Goal: Task Accomplishment & Management: Check status

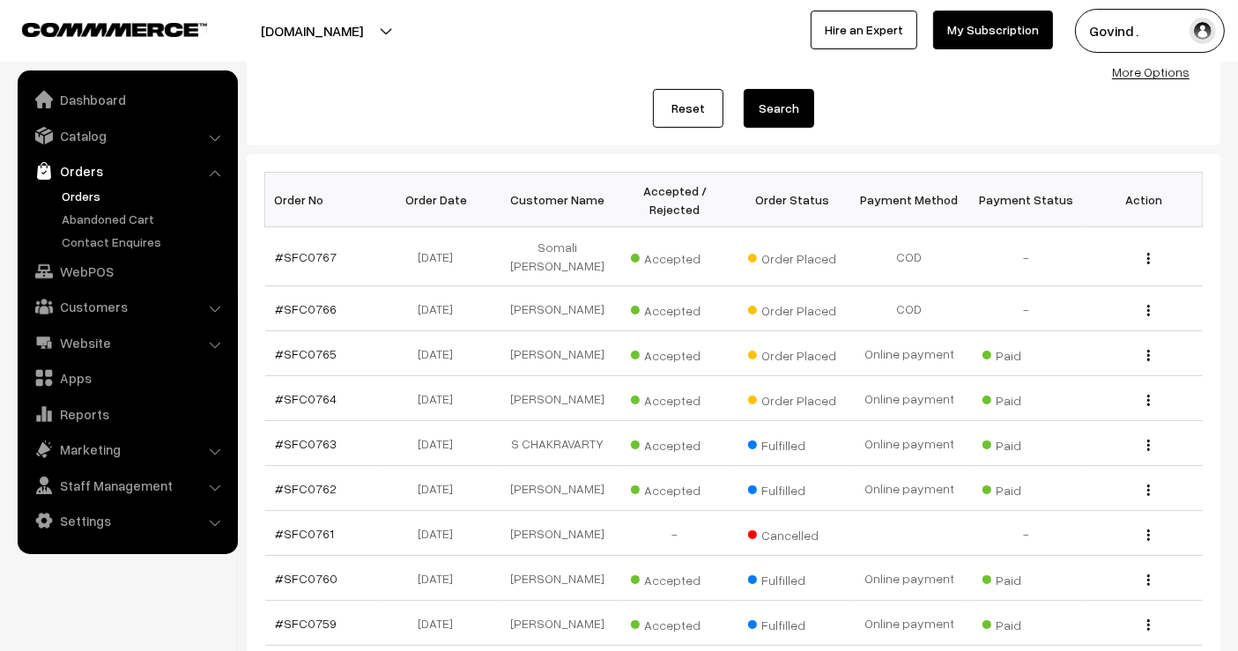
scroll to position [192, 0]
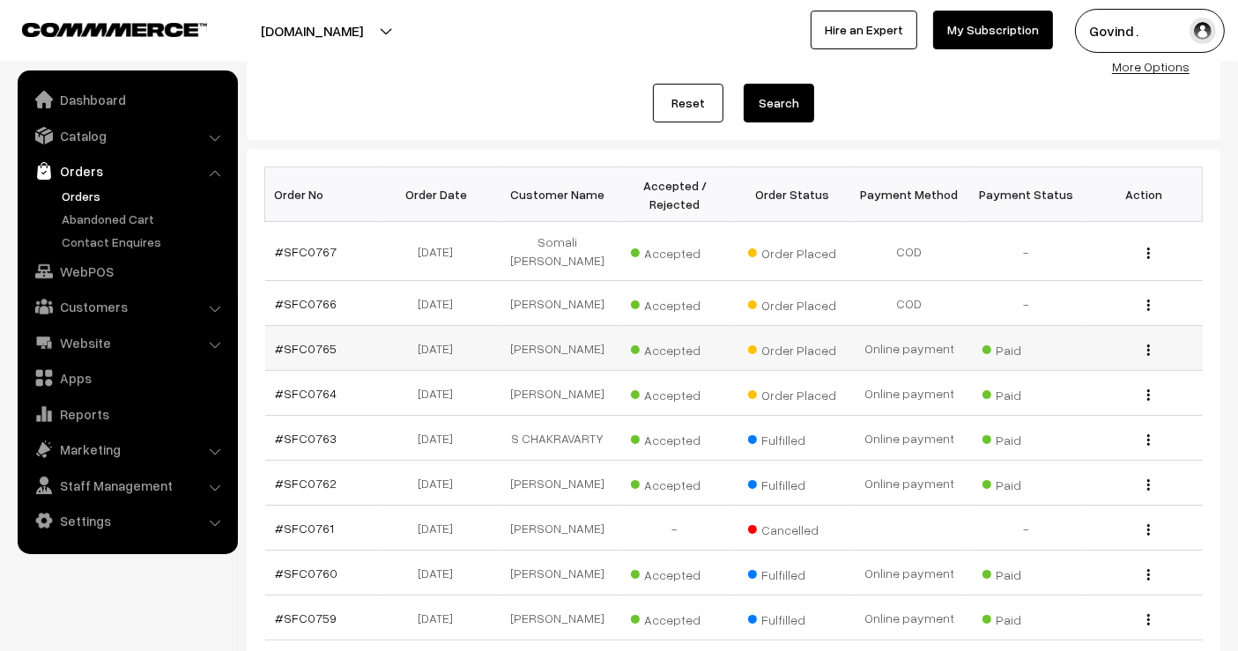
click at [1148, 345] on img "button" at bounding box center [1148, 349] width 3 height 11
click at [1047, 376] on link "View" at bounding box center [1070, 375] width 150 height 39
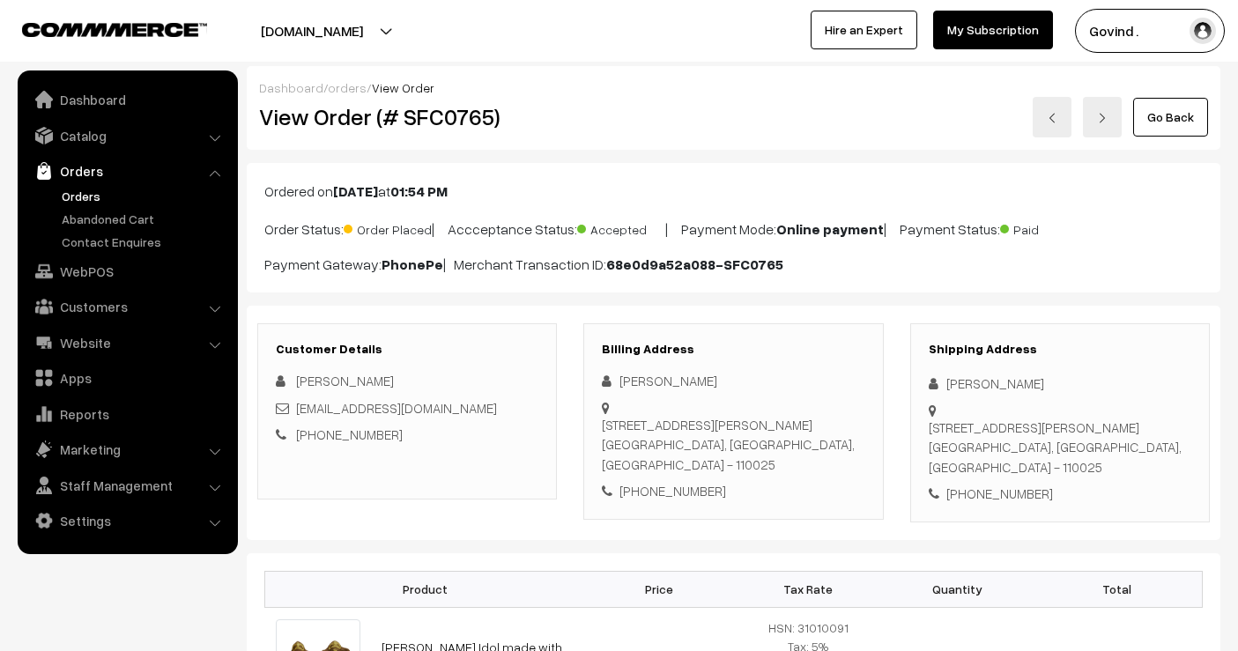
scroll to position [124, 0]
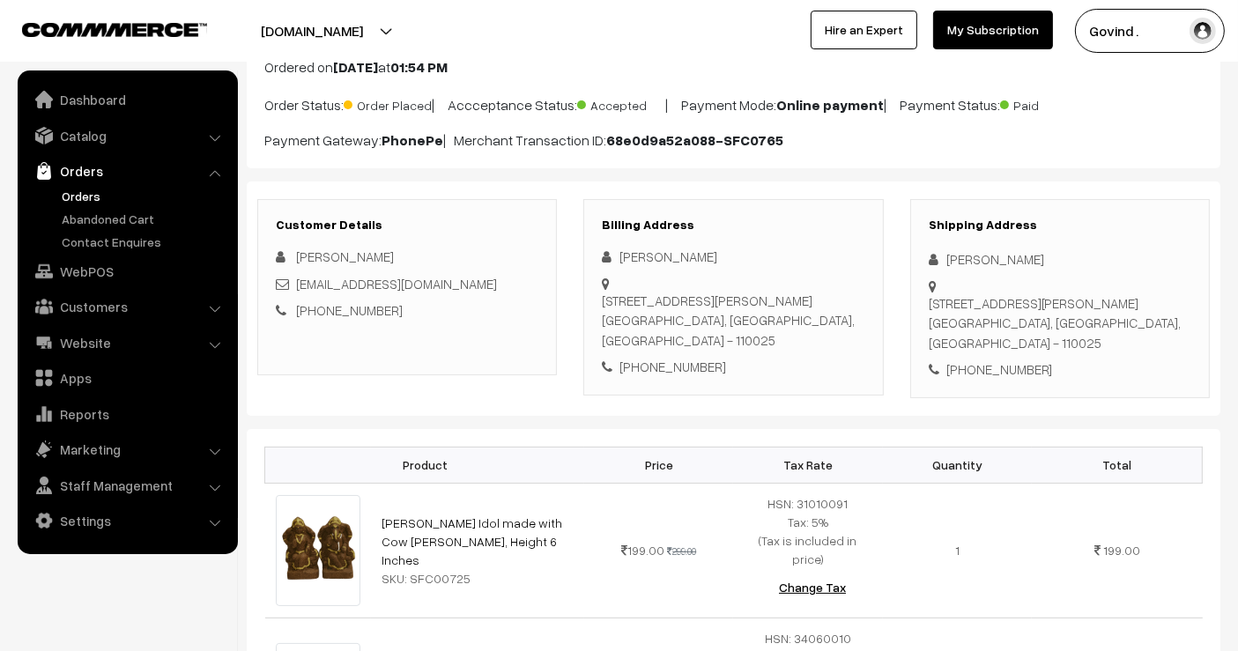
click at [984, 359] on div "+91 9911037033" at bounding box center [1060, 369] width 263 height 20
copy div "9911037033"
click at [984, 257] on div "Upasana Choudhry" at bounding box center [1060, 259] width 263 height 20
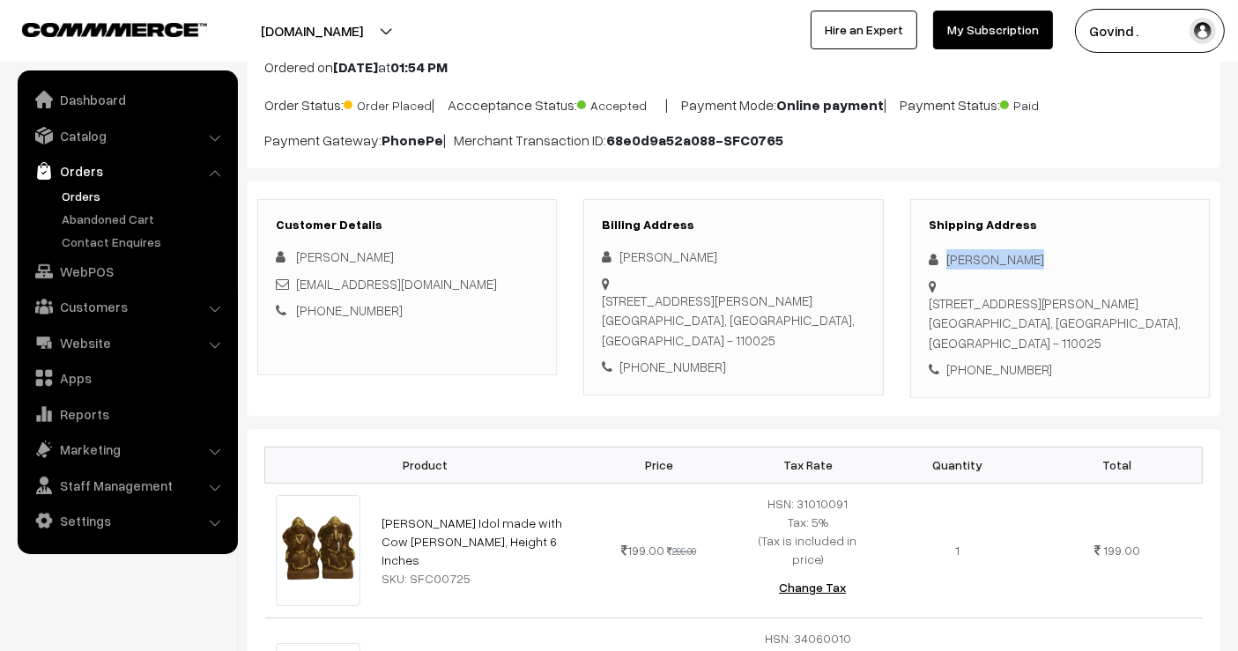
click at [984, 257] on div "Upasana Choudhry" at bounding box center [1060, 259] width 263 height 20
copy div "Upasana Choudhry"
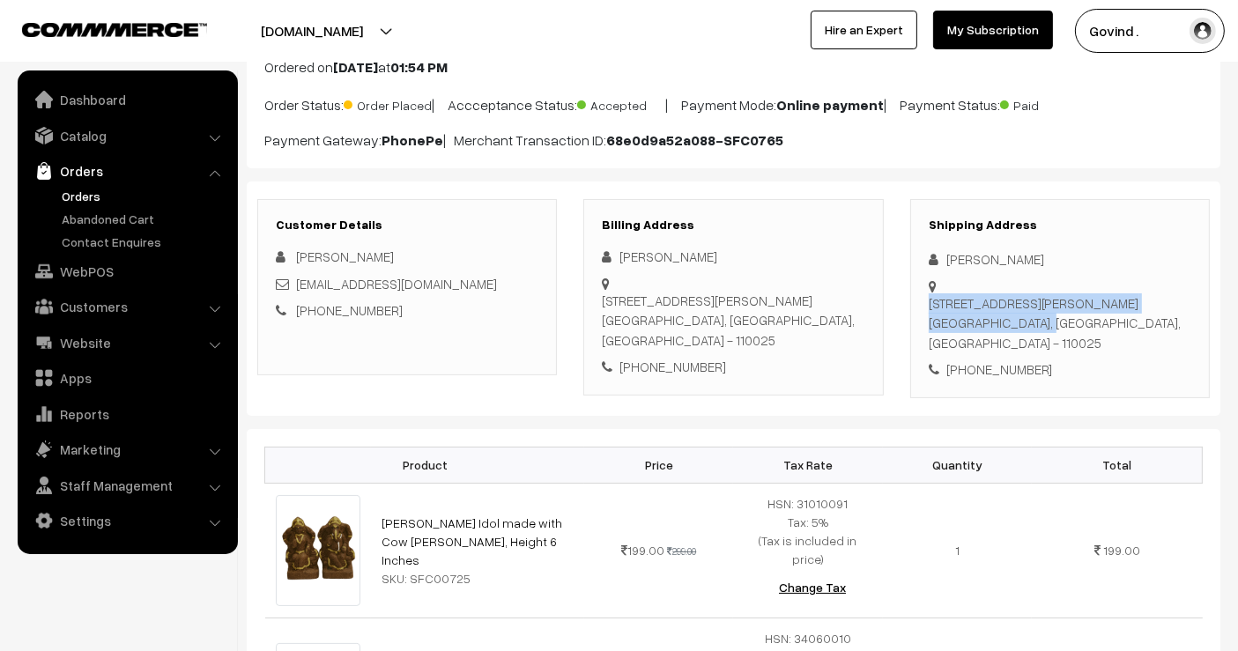
drag, startPoint x: 1000, startPoint y: 307, endPoint x: 944, endPoint y: 278, distance: 62.7
click at [944, 277] on div "POCKET B 198, SUKHDEV VIHAR, NEW DELHI New Delhi, Delhi, India - 110025" at bounding box center [1060, 277] width 263 height 0
copy div "POCKET B 198, SUKHDEV VIHAR, NEW DELHI New Delhi"
click at [1090, 305] on div "POCKET B 198, SUKHDEV VIHAR, NEW DELHI New Delhi, Delhi, India - 110025" at bounding box center [1060, 323] width 263 height 60
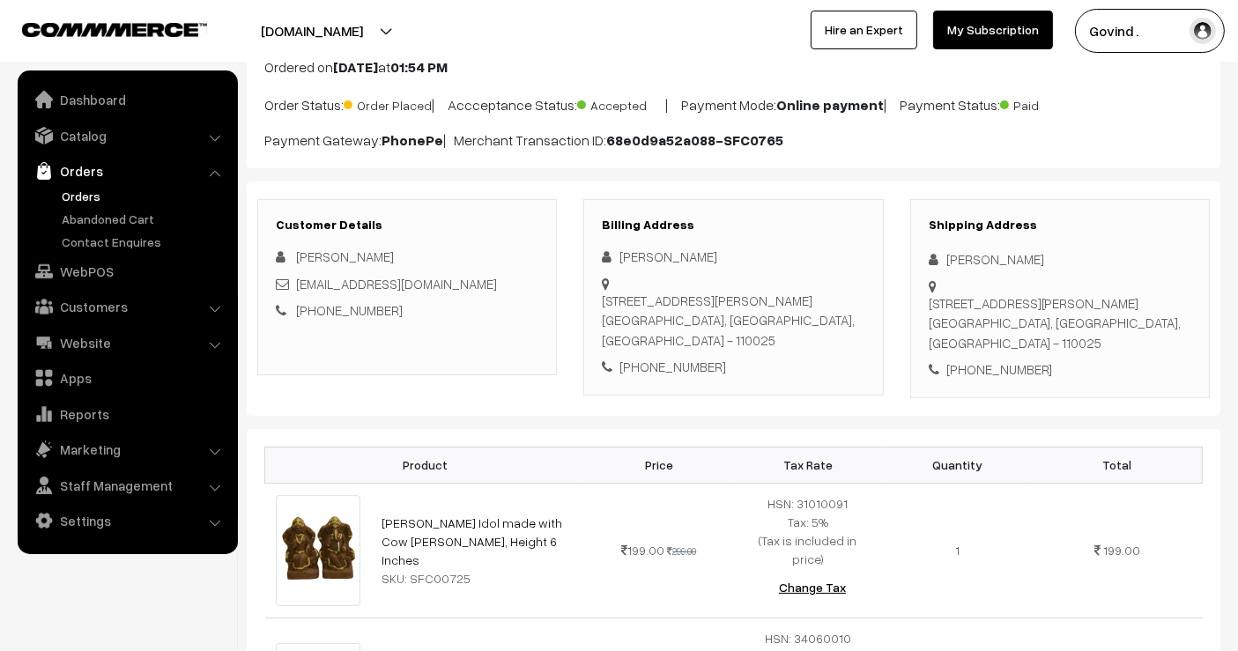
copy div "110025"
click at [1132, 350] on div "Shipping Address Upasana Choudhry POCKET B 198, SUKHDEV VIHAR, NEW DELHI New De…" at bounding box center [1060, 298] width 300 height 199
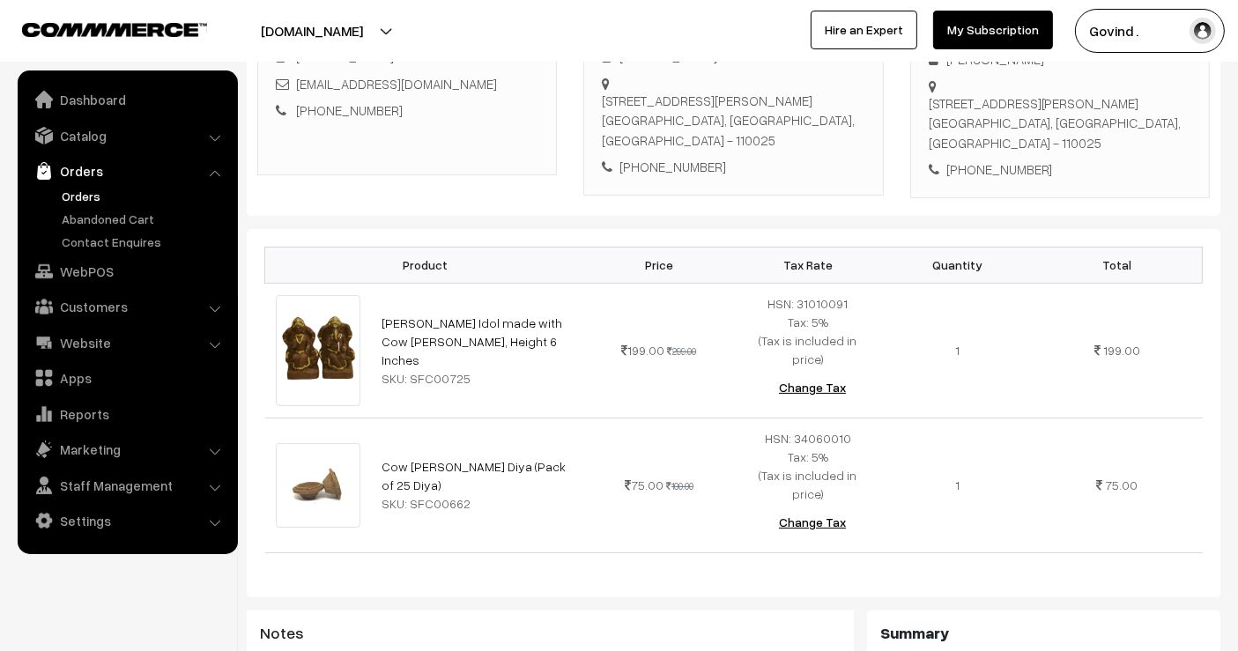
scroll to position [328, 0]
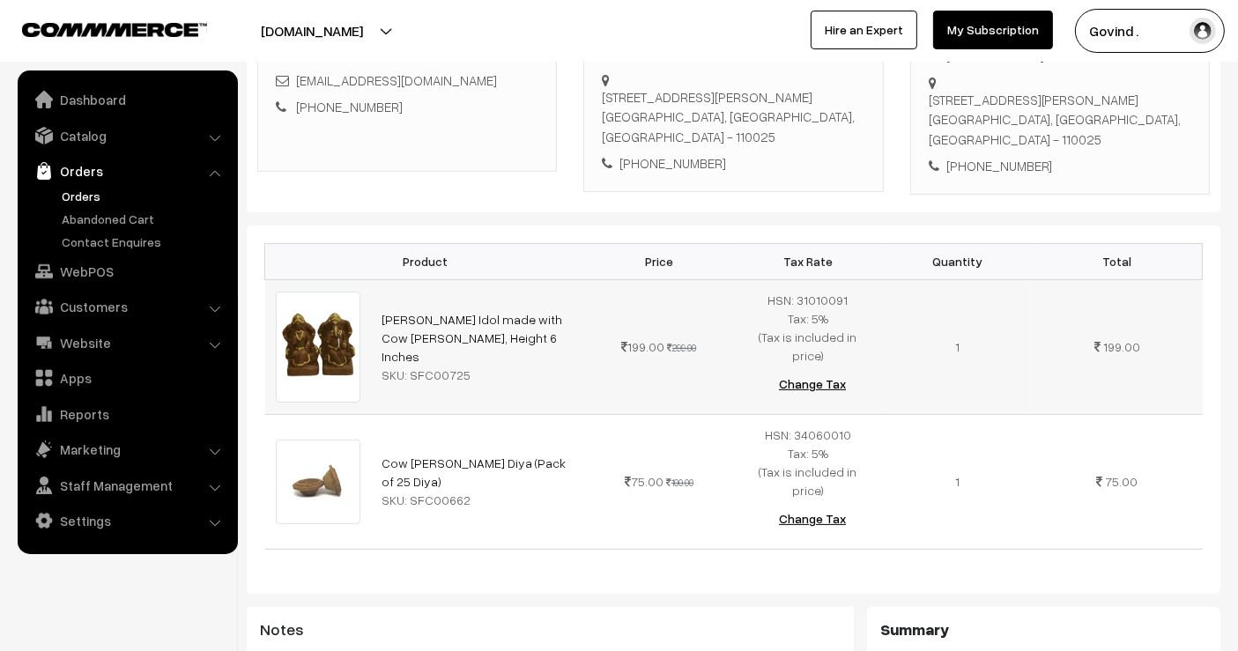
drag, startPoint x: 522, startPoint y: 319, endPoint x: 371, endPoint y: 295, distance: 153.4
click at [371, 295] on td "Shri Laxmi Ganesh Idol made with Cow Dung, Height 6 Inches SKU: SFC00725" at bounding box center [477, 346] width 213 height 135
copy link "[PERSON_NAME] Idol made with Cow [PERSON_NAME], Height 6 Inches"
drag, startPoint x: 546, startPoint y: 439, endPoint x: 362, endPoint y: 430, distance: 184.3
click at [362, 430] on tr "Cow Dung Diya (Pack of 25 Diya) SKU: SFC00662 75.00 100.00" at bounding box center [733, 481] width 937 height 135
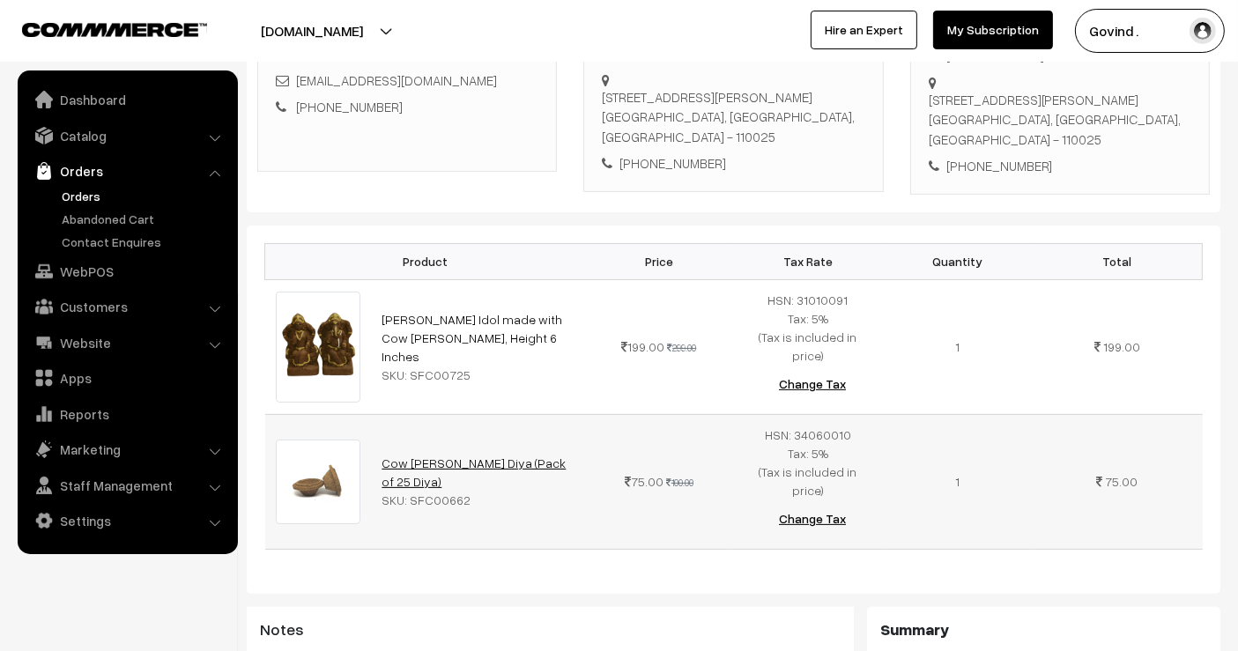
copy tr "Cow Dung Diya (Pack of 25 Diya)"
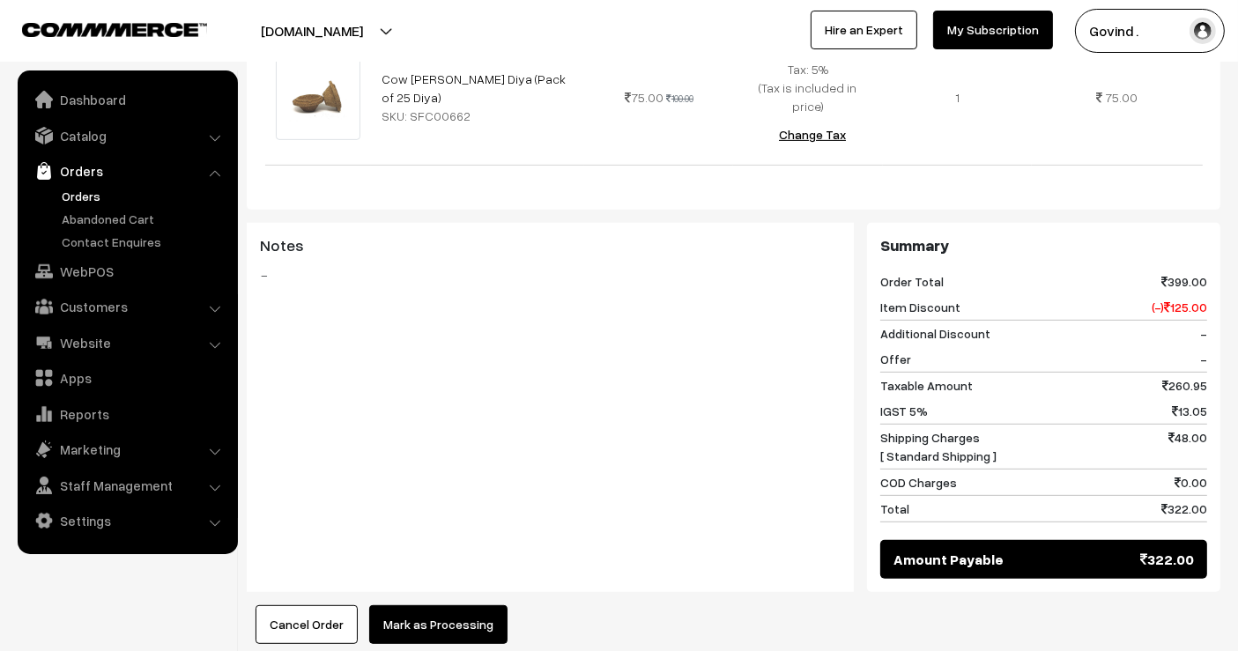
scroll to position [0, 0]
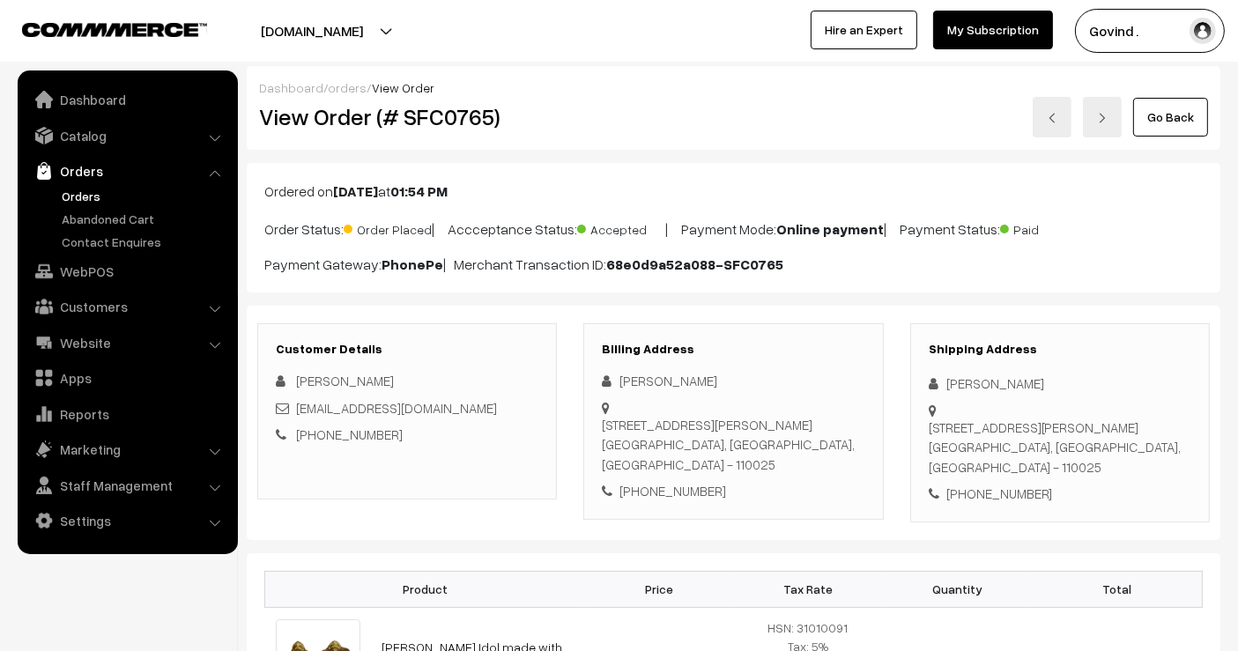
click at [1180, 100] on link "Go Back" at bounding box center [1170, 117] width 75 height 39
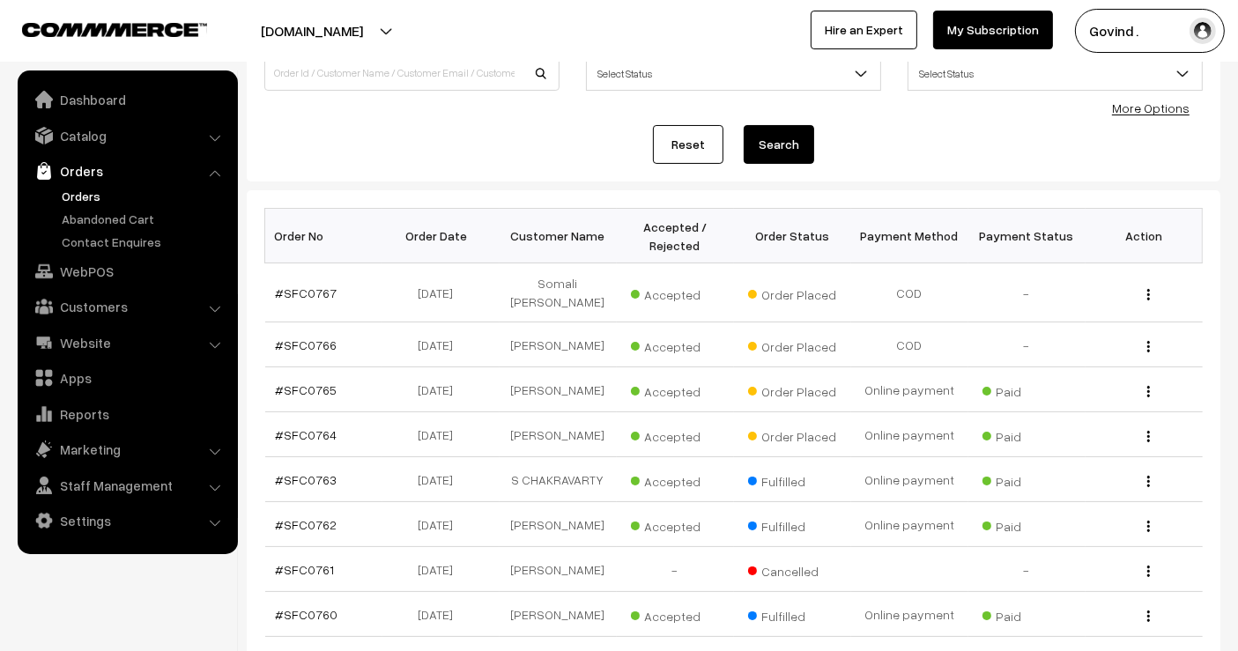
scroll to position [154, 0]
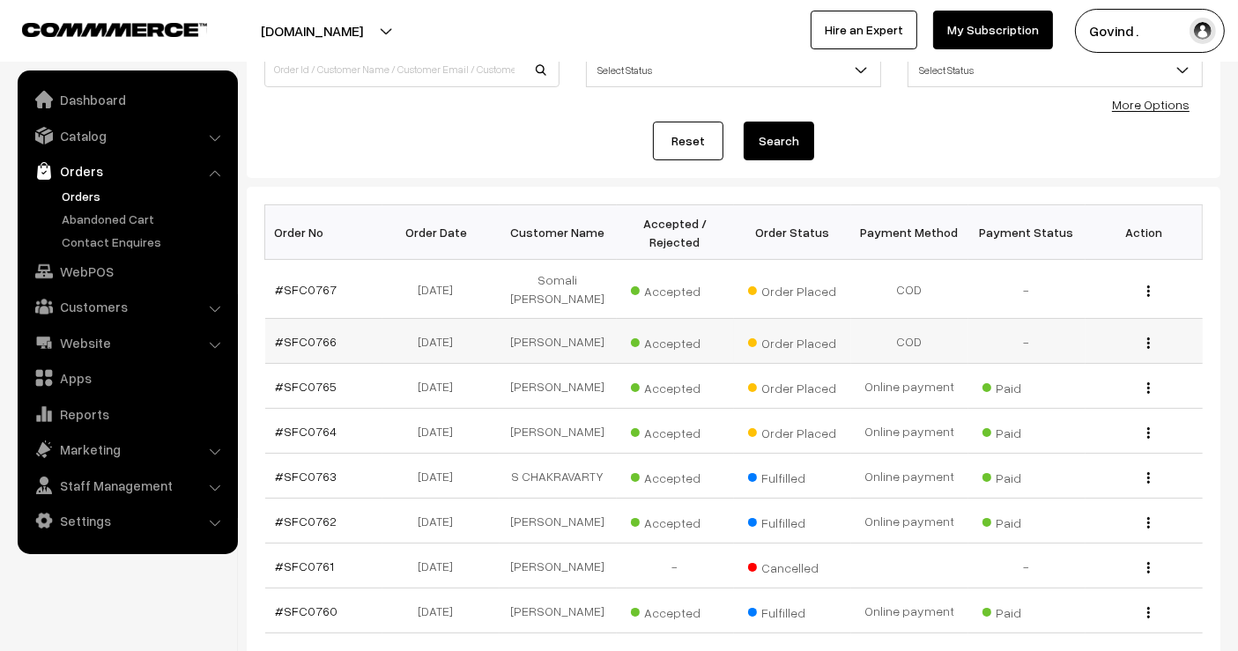
click at [1150, 336] on button "button" at bounding box center [1148, 343] width 4 height 14
click at [1092, 350] on link "View" at bounding box center [1070, 368] width 150 height 39
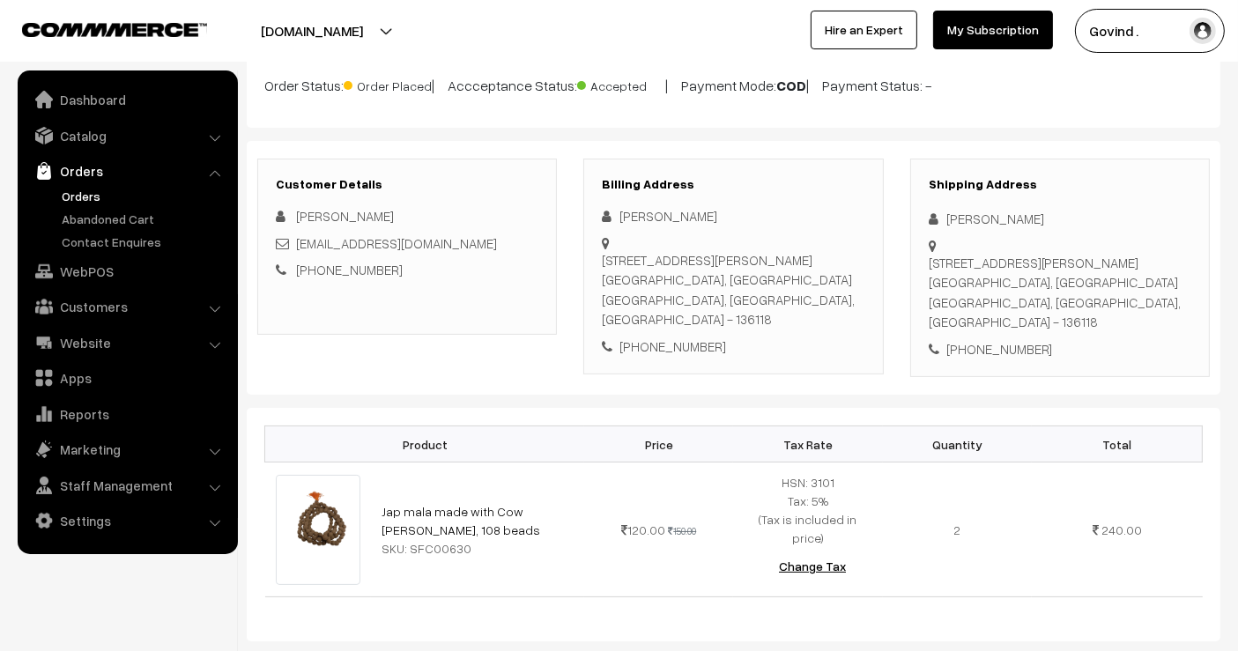
scroll to position [150, 0]
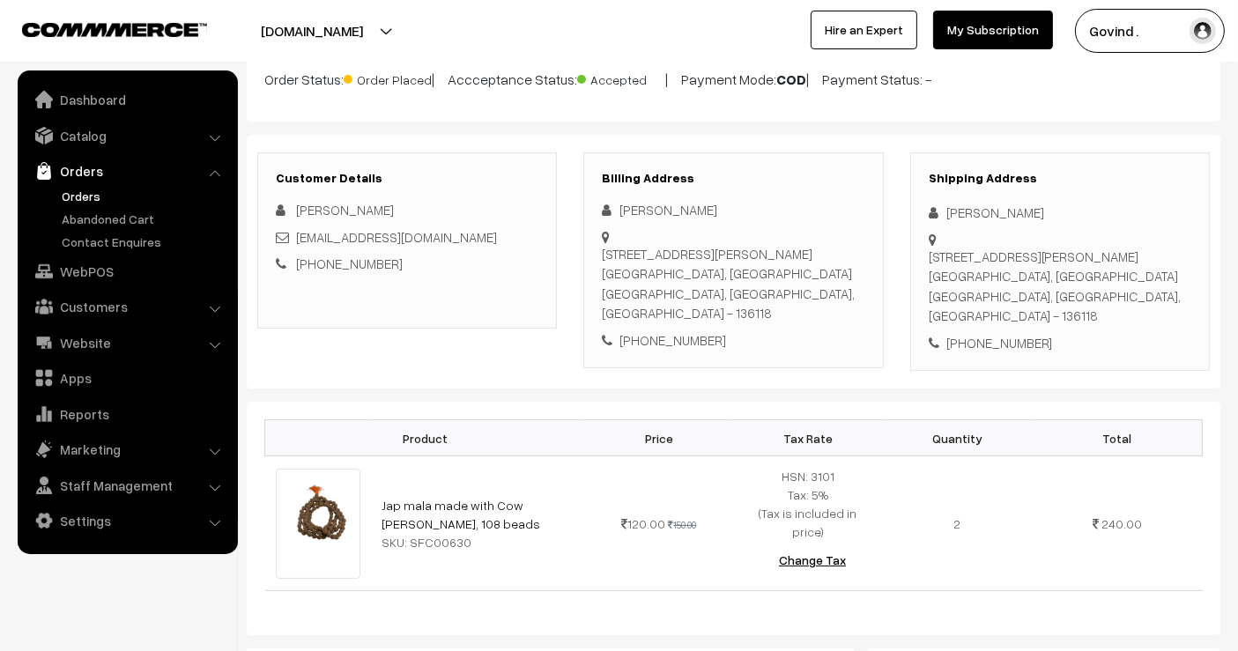
click at [980, 333] on div "+91 8295374630" at bounding box center [1060, 343] width 263 height 20
copy div "8295374630"
click at [991, 208] on div "[PERSON_NAME]" at bounding box center [1060, 213] width 263 height 20
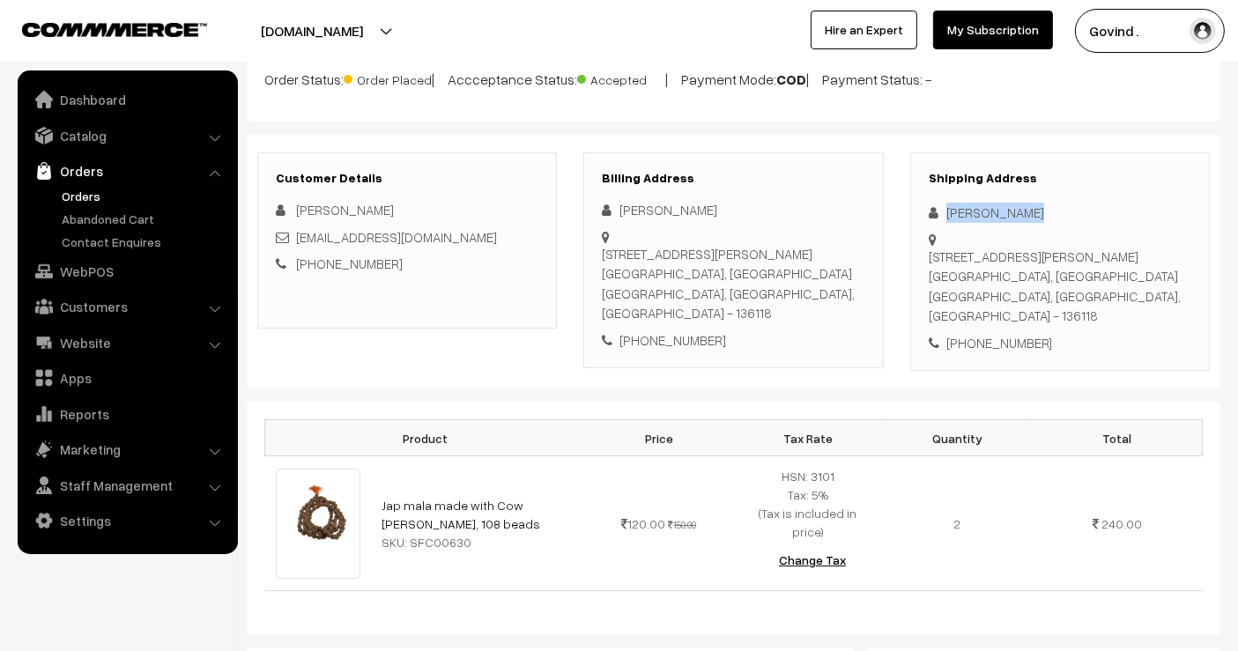
click at [991, 208] on div "[PERSON_NAME]" at bounding box center [1060, 213] width 263 height 20
copy div "[PERSON_NAME]"
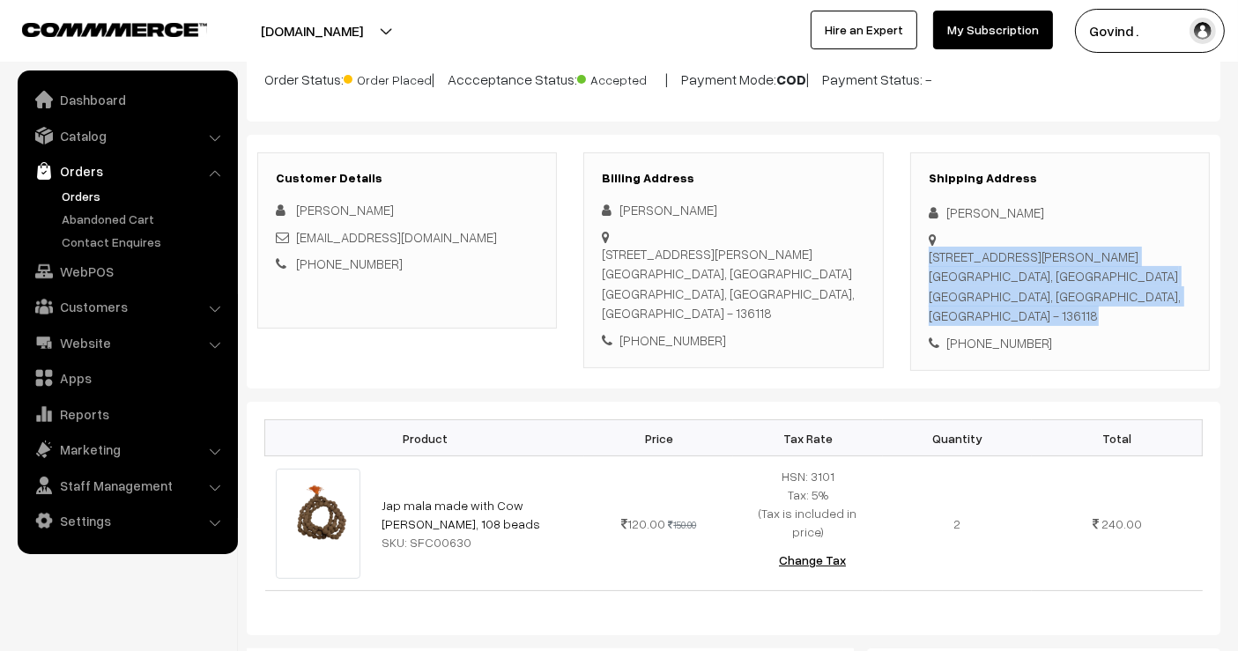
drag, startPoint x: 998, startPoint y: 273, endPoint x: 926, endPoint y: 254, distance: 74.8
click at [926, 254] on div "Shipping Address Abhishek Kalra 204 gali no 2 durga narkatari road kurukshetra,…" at bounding box center [1060, 261] width 300 height 219
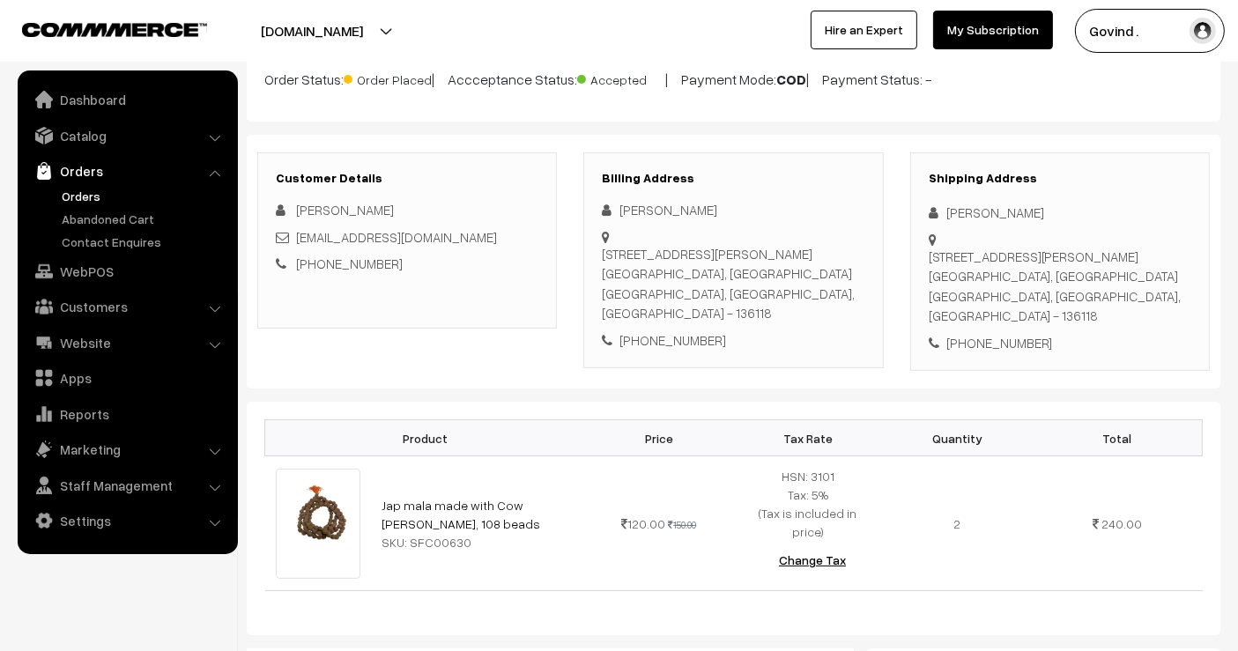
click at [977, 275] on div "204 gali no 2 durga narkatari road kurukshetra, Kurukshetra Kurukshetra, Haryan…" at bounding box center [1060, 286] width 263 height 79
drag, startPoint x: 994, startPoint y: 275, endPoint x: 933, endPoint y: 253, distance: 64.7
click at [933, 253] on div "204 gali no 2 durga narkatari road kurukshetra, Kurukshetra Kurukshetra, Haryan…" at bounding box center [1060, 286] width 263 height 79
copy div "204 gali no 2 durga narkatari road kurukshetra, Kurukshetra"
click at [1099, 295] on div "204 gali no 2 durga narkatari road kurukshetra, Kurukshetra Kurukshetra, Haryan…" at bounding box center [1060, 286] width 263 height 79
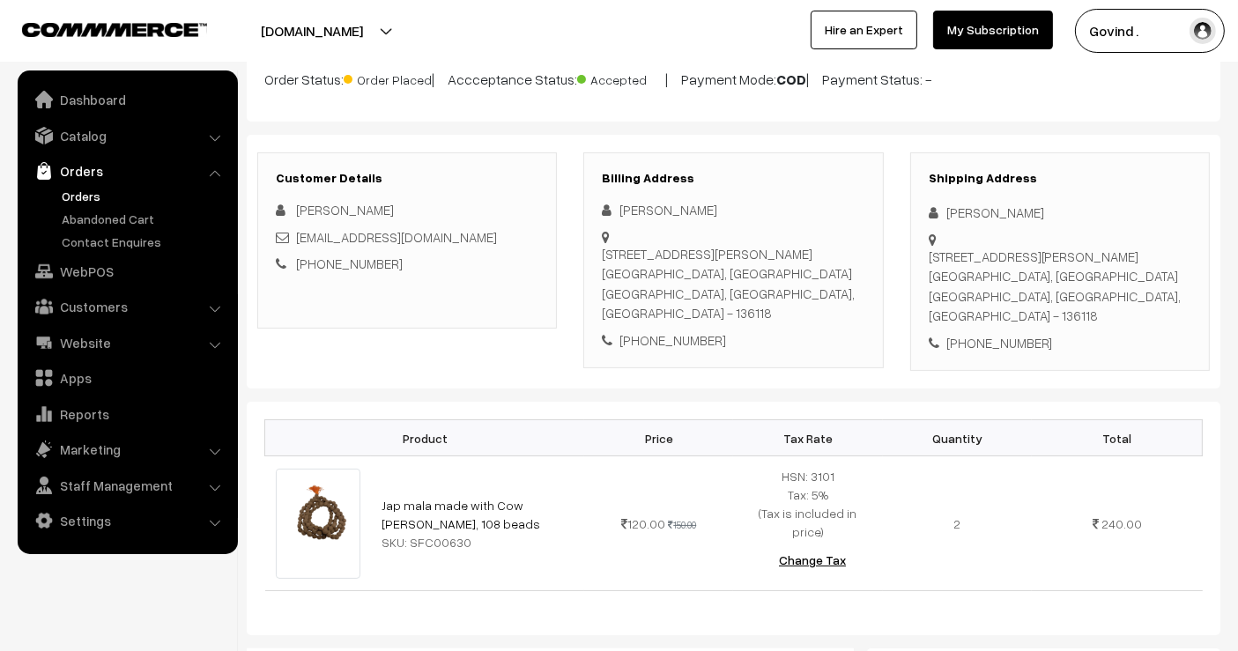
click at [1099, 295] on div "204 gali no 2 durga narkatari road kurukshetra, Kurukshetra Kurukshetra, Haryan…" at bounding box center [1060, 286] width 263 height 79
copy div "136118"
click at [1150, 333] on div "+91 8295374630" at bounding box center [1060, 343] width 263 height 20
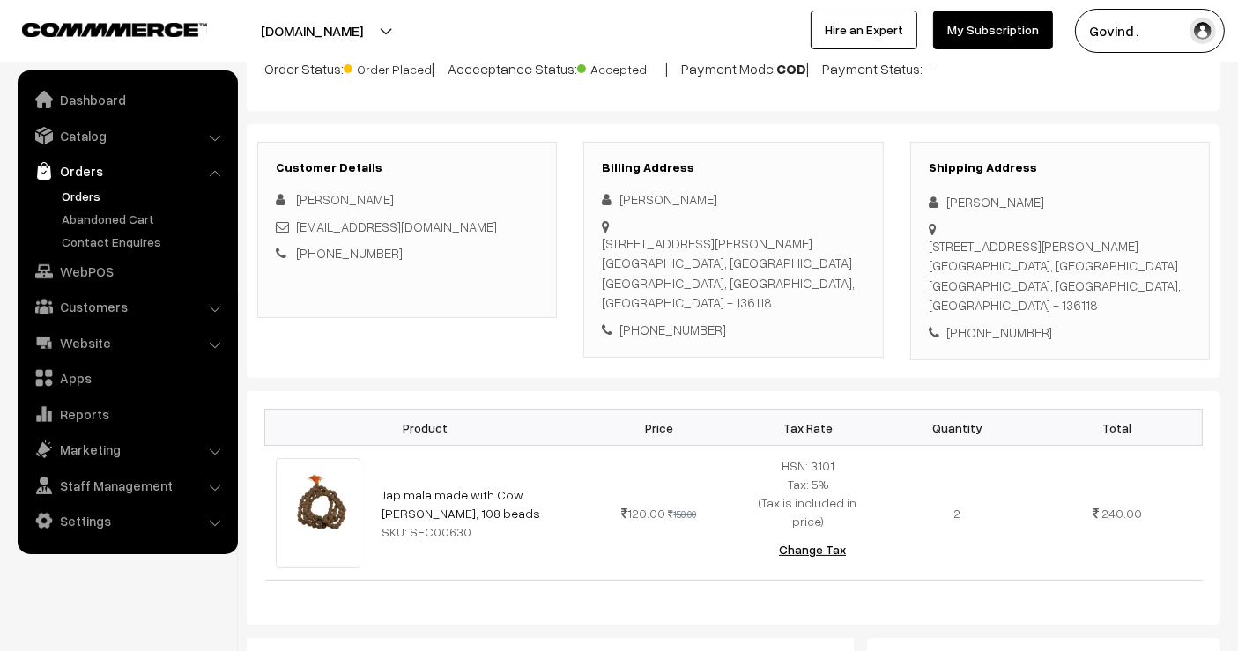
scroll to position [164, 0]
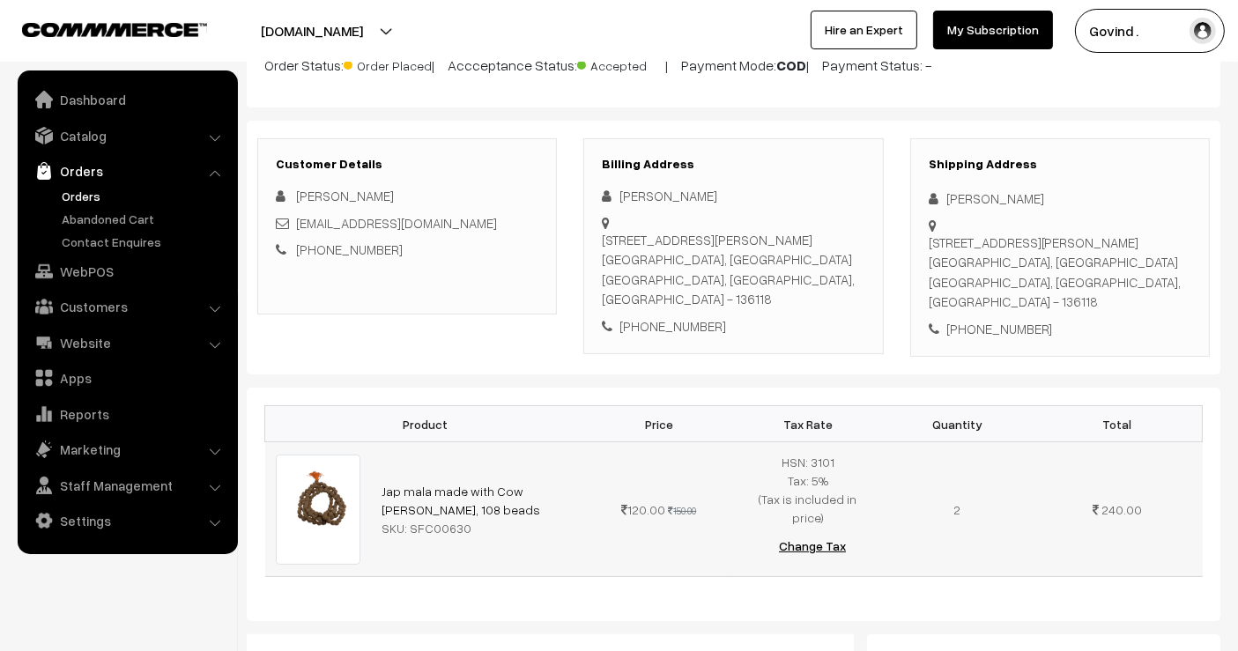
drag, startPoint x: 453, startPoint y: 485, endPoint x: 376, endPoint y: 474, distance: 77.4
click at [376, 474] on td "Jap mala made with Cow Dung, 108 beads SKU: SFC00630" at bounding box center [477, 509] width 213 height 135
copy link "Jap mala made with Cow Dung, 108 beads"
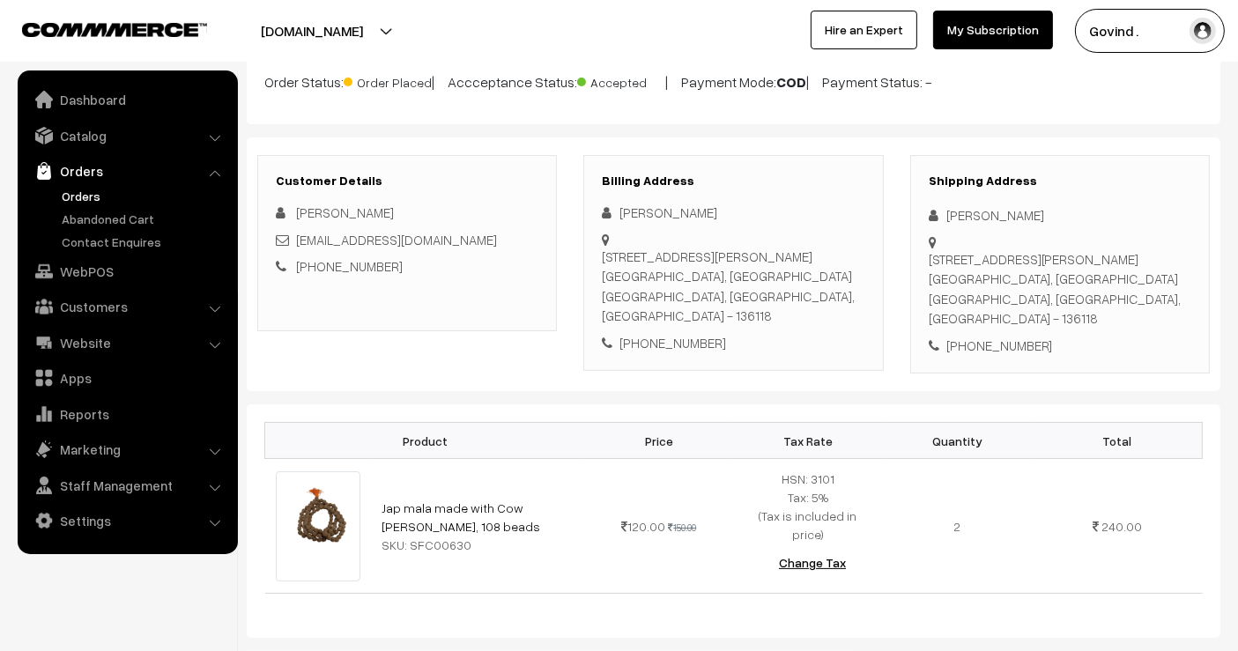
scroll to position [0, 0]
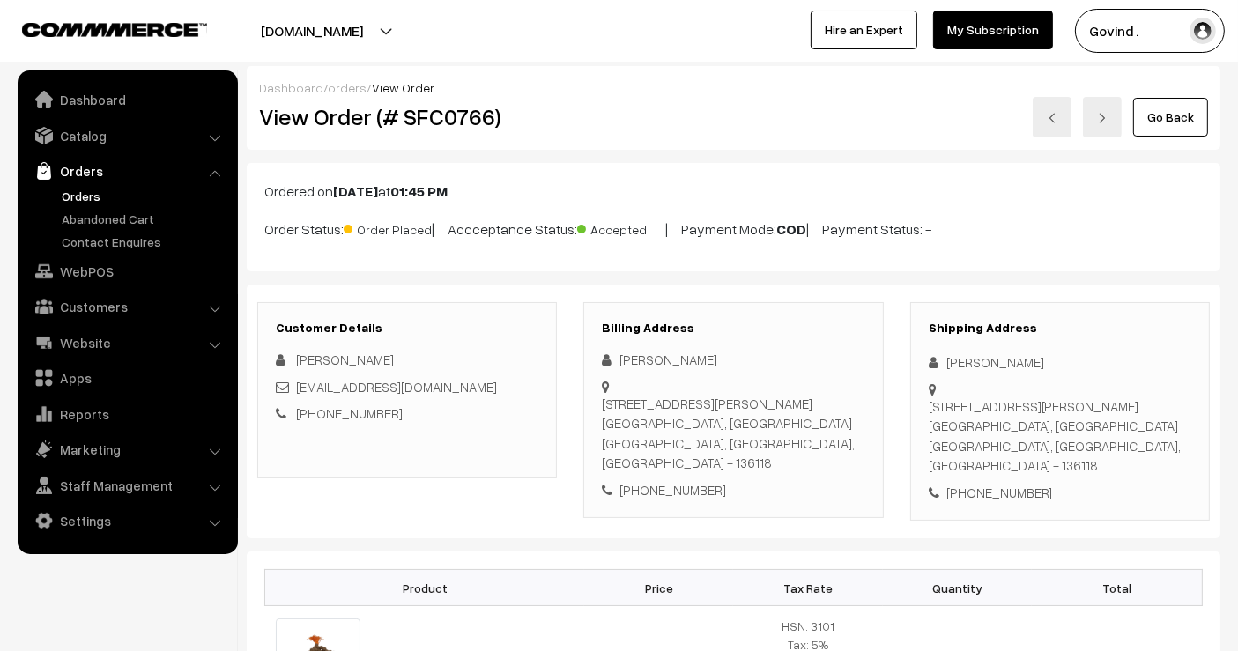
click at [1166, 122] on link "Go Back" at bounding box center [1170, 117] width 75 height 39
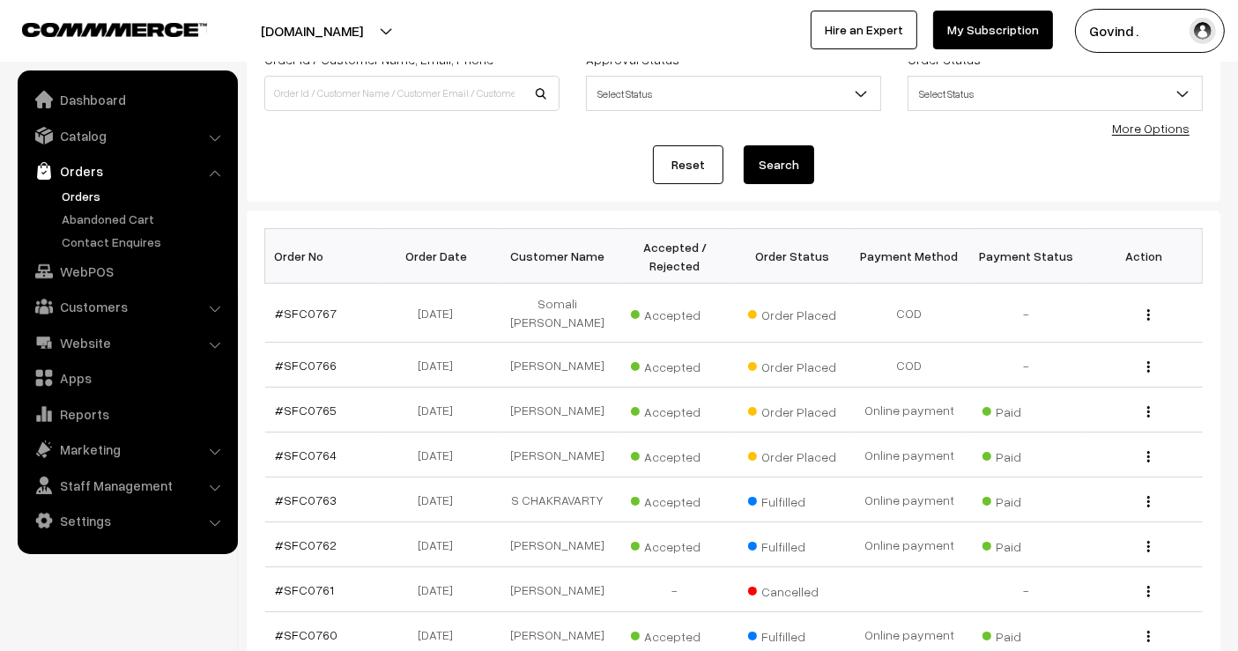
scroll to position [134, 0]
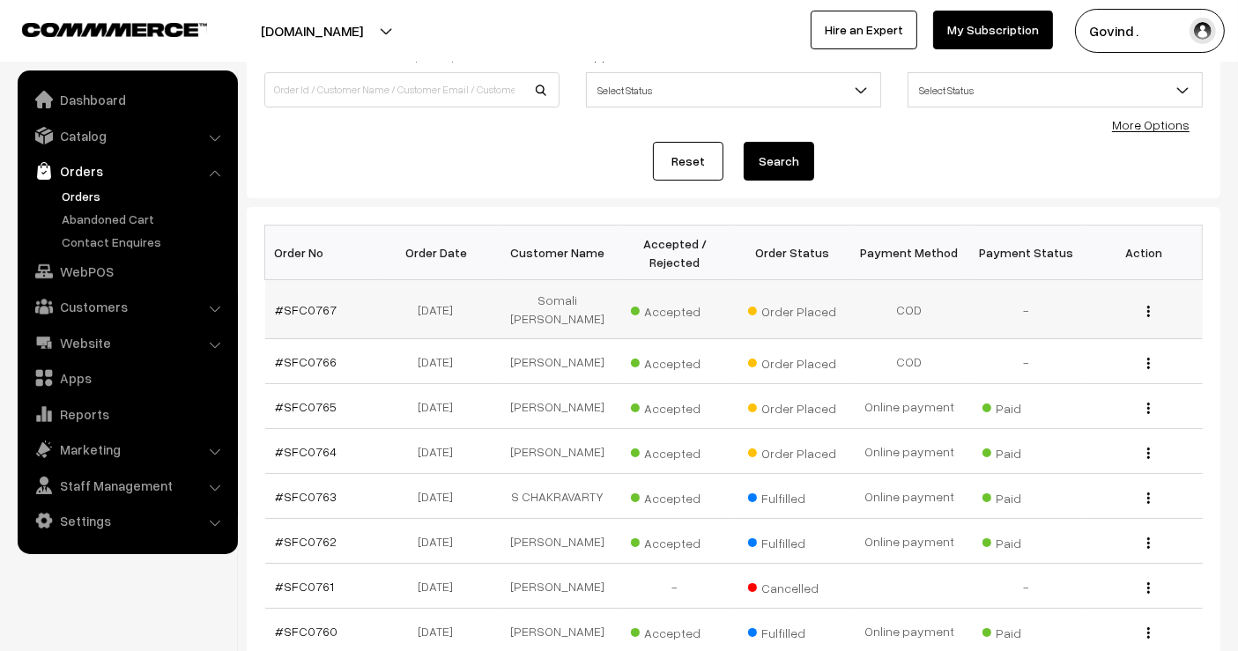
click at [1147, 306] on img "button" at bounding box center [1148, 311] width 3 height 11
click at [1075, 330] on link "View" at bounding box center [1070, 336] width 150 height 39
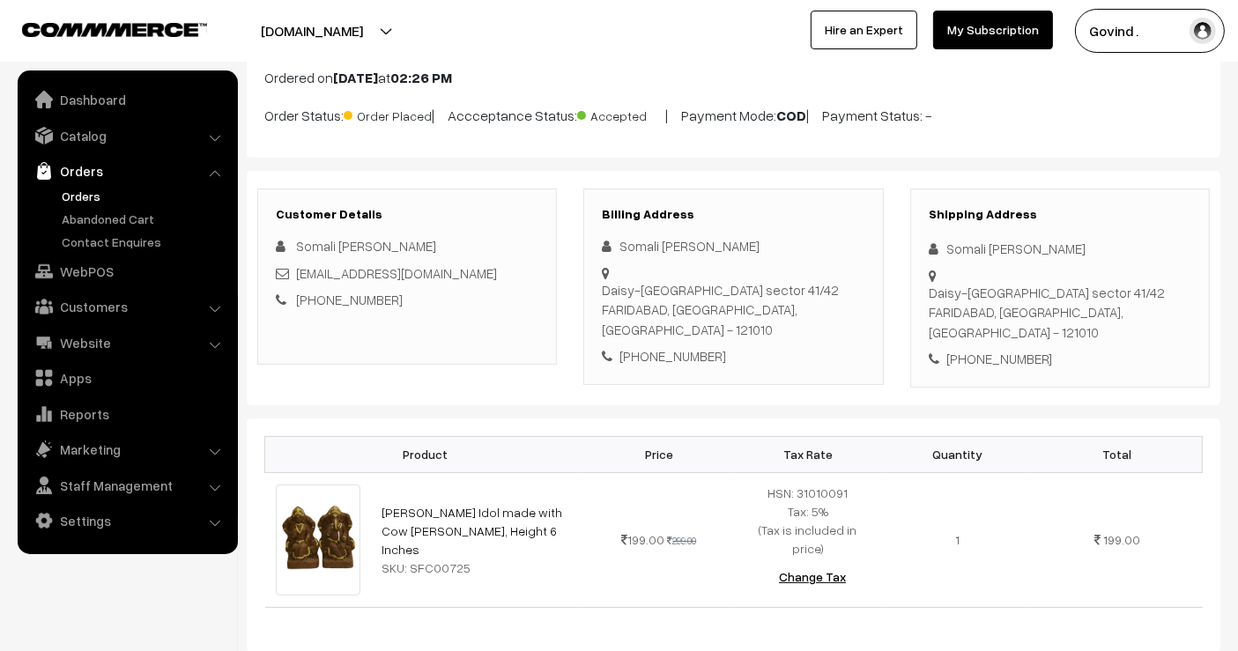
scroll to position [121, 0]
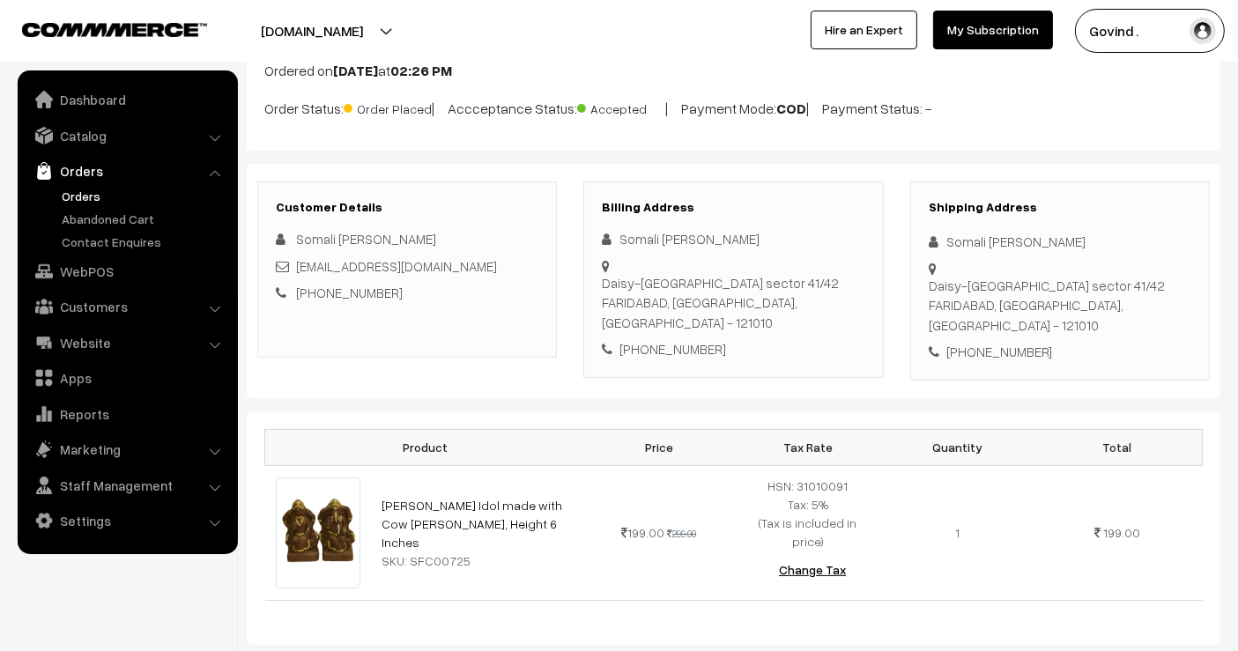
click at [986, 342] on div "[PHONE_NUMBER]" at bounding box center [1060, 352] width 263 height 20
copy div "9810572567"
click at [968, 238] on div "Somali [PERSON_NAME]" at bounding box center [1060, 242] width 263 height 20
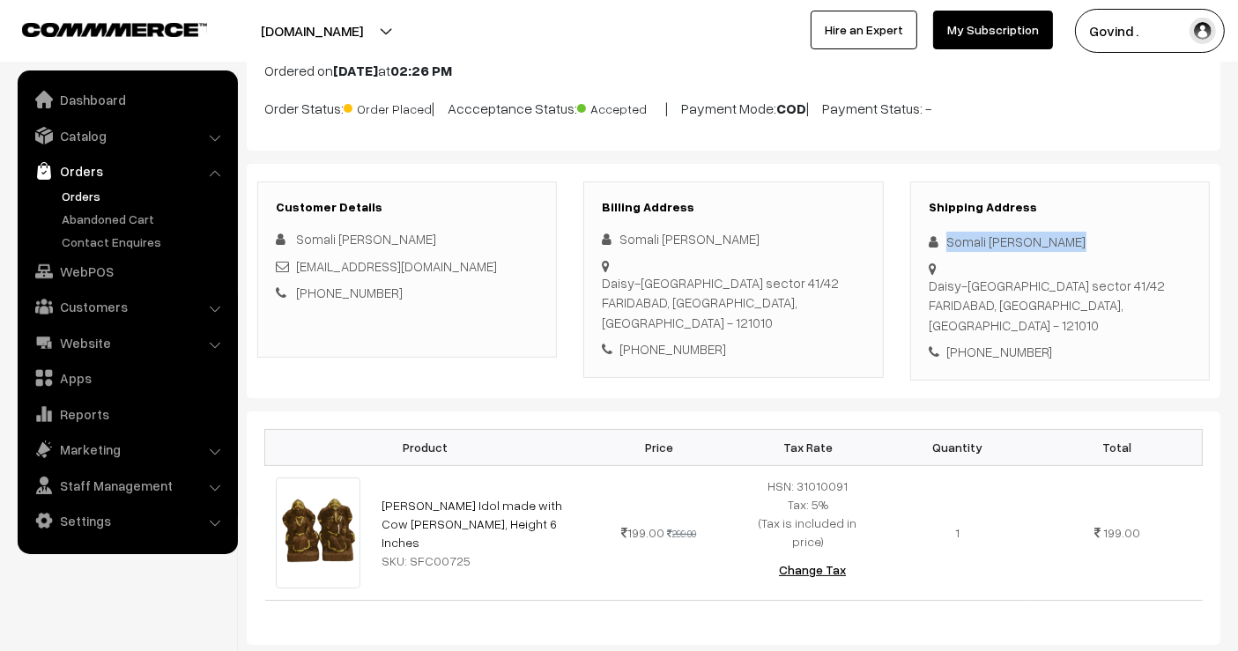
click at [968, 238] on div "Somali [PERSON_NAME]" at bounding box center [1060, 242] width 263 height 20
copy div "Somali [PERSON_NAME]"
drag, startPoint x: 1006, startPoint y: 291, endPoint x: 946, endPoint y: 266, distance: 64.8
click at [946, 276] on div "Daisy-[STREET_ADDRESS]" at bounding box center [1060, 306] width 263 height 60
copy div "Daisy-506 green valley sector 41/42 [GEOGRAPHIC_DATA]"
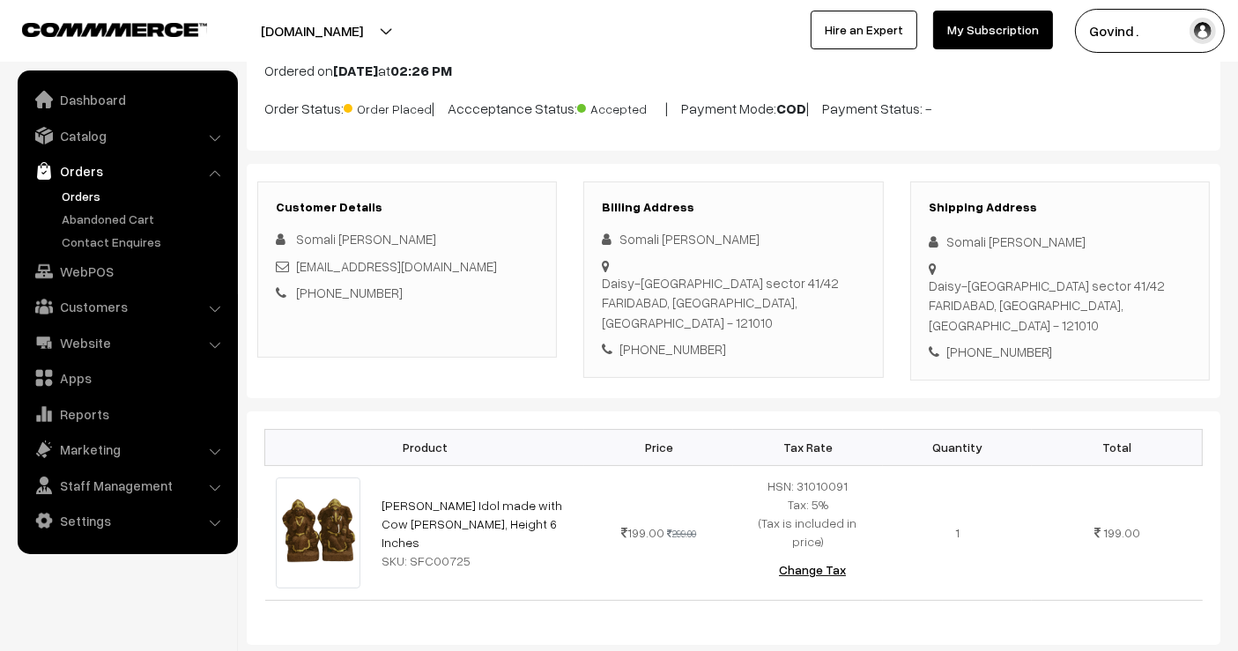
click at [1126, 292] on div "Daisy-[STREET_ADDRESS]" at bounding box center [1060, 306] width 263 height 60
copy div "121010"
click at [1104, 336] on div "Shipping Address Somali atrey [STREET_ADDRESS] [PHONE_NUMBER]" at bounding box center [1060, 280] width 300 height 199
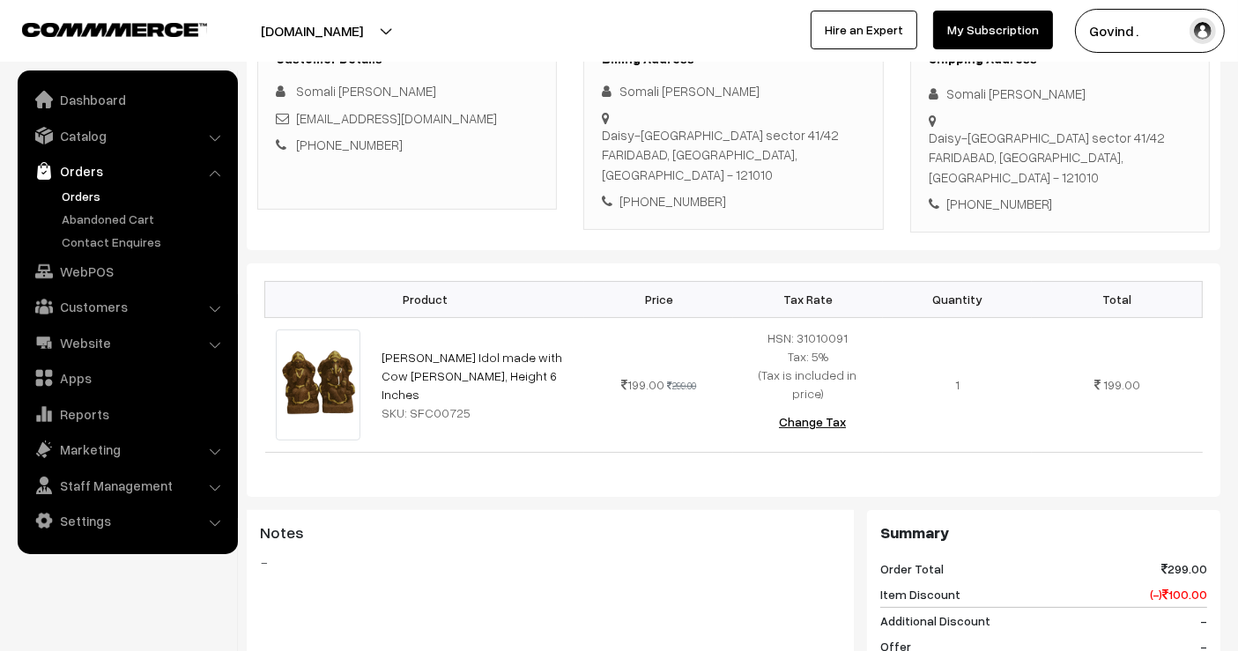
scroll to position [292, 0]
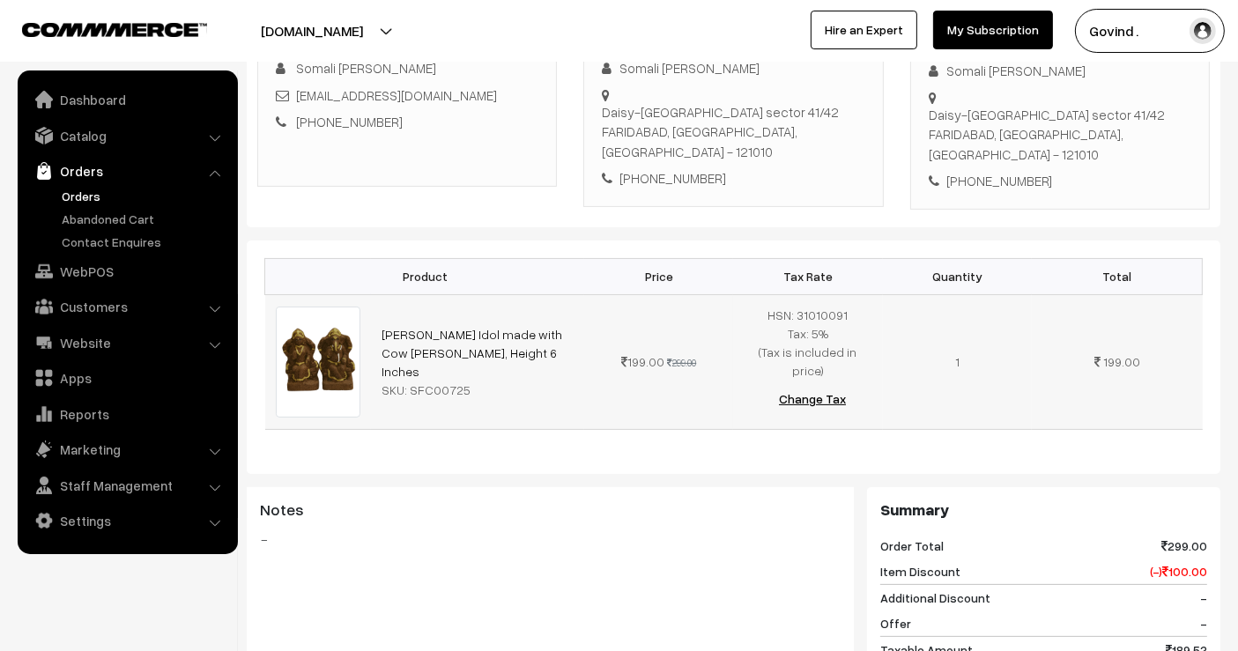
drag, startPoint x: 529, startPoint y: 336, endPoint x: 367, endPoint y: 316, distance: 163.3
click at [367, 316] on tr "[PERSON_NAME] Idol made with Cow [PERSON_NAME], Height 6 Inches SKU: SFC00725 1…" at bounding box center [733, 361] width 937 height 135
copy tr "[PERSON_NAME] Idol made with Cow [PERSON_NAME], Height 6 Inches"
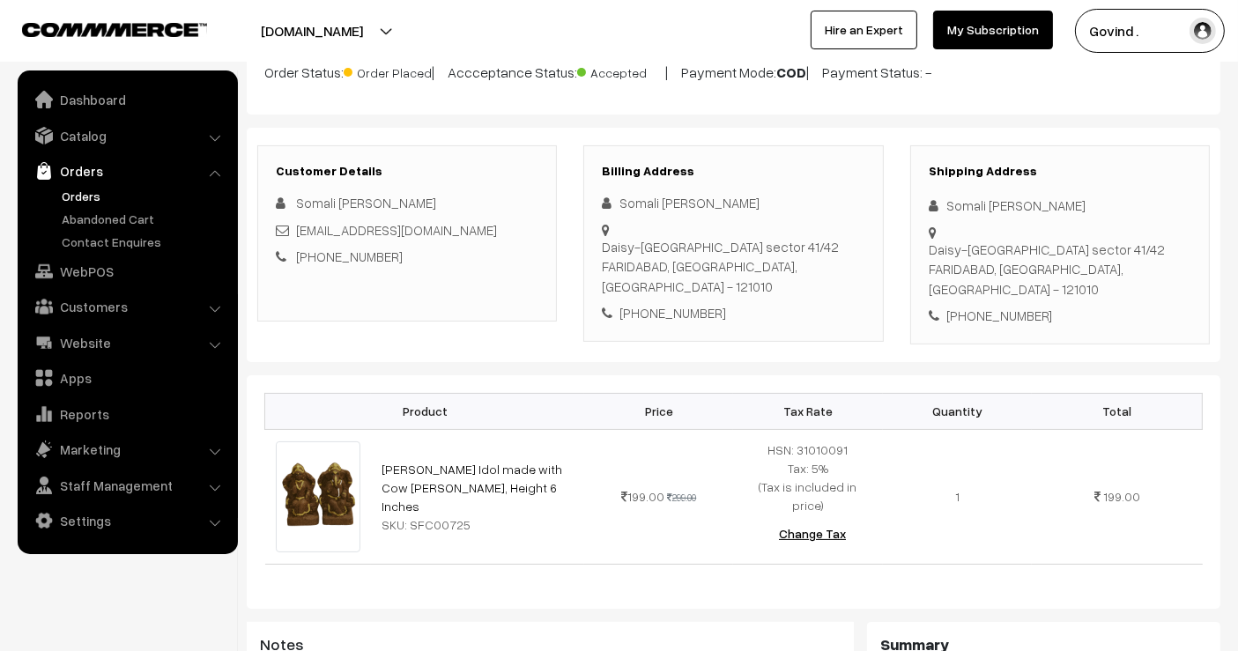
scroll to position [159, 0]
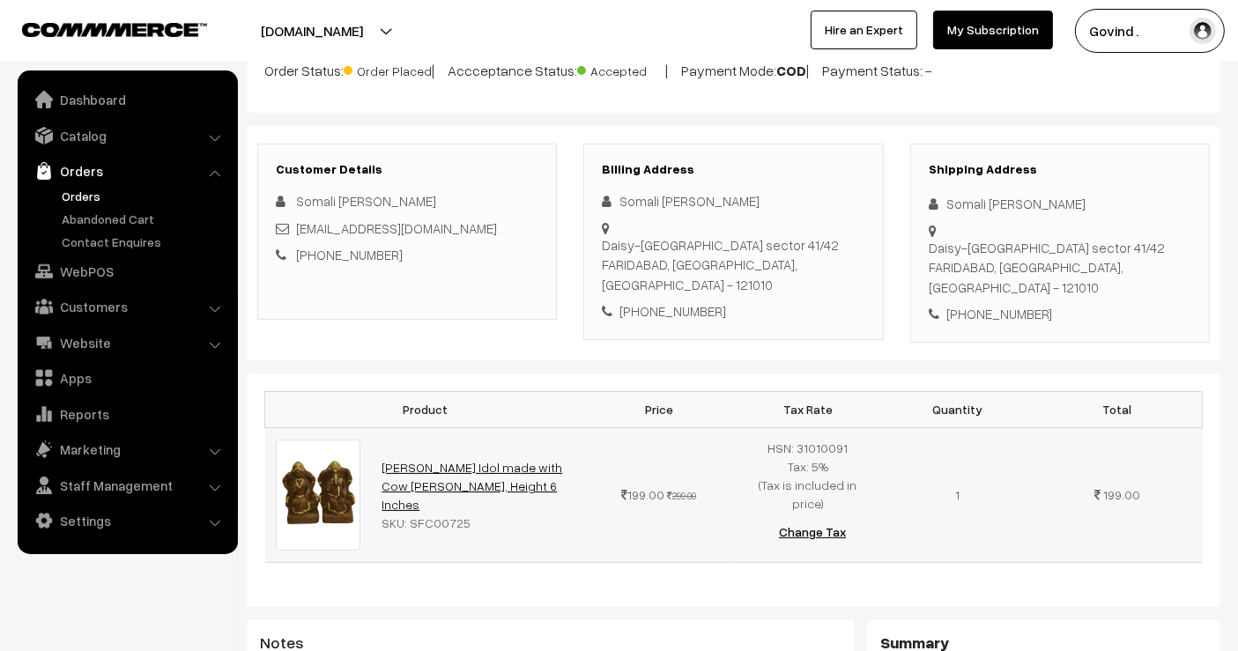
copy tr "[PERSON_NAME] Idol made with Cow [PERSON_NAME], Height 6 Inches"
